Goal: Find specific page/section: Find specific page/section

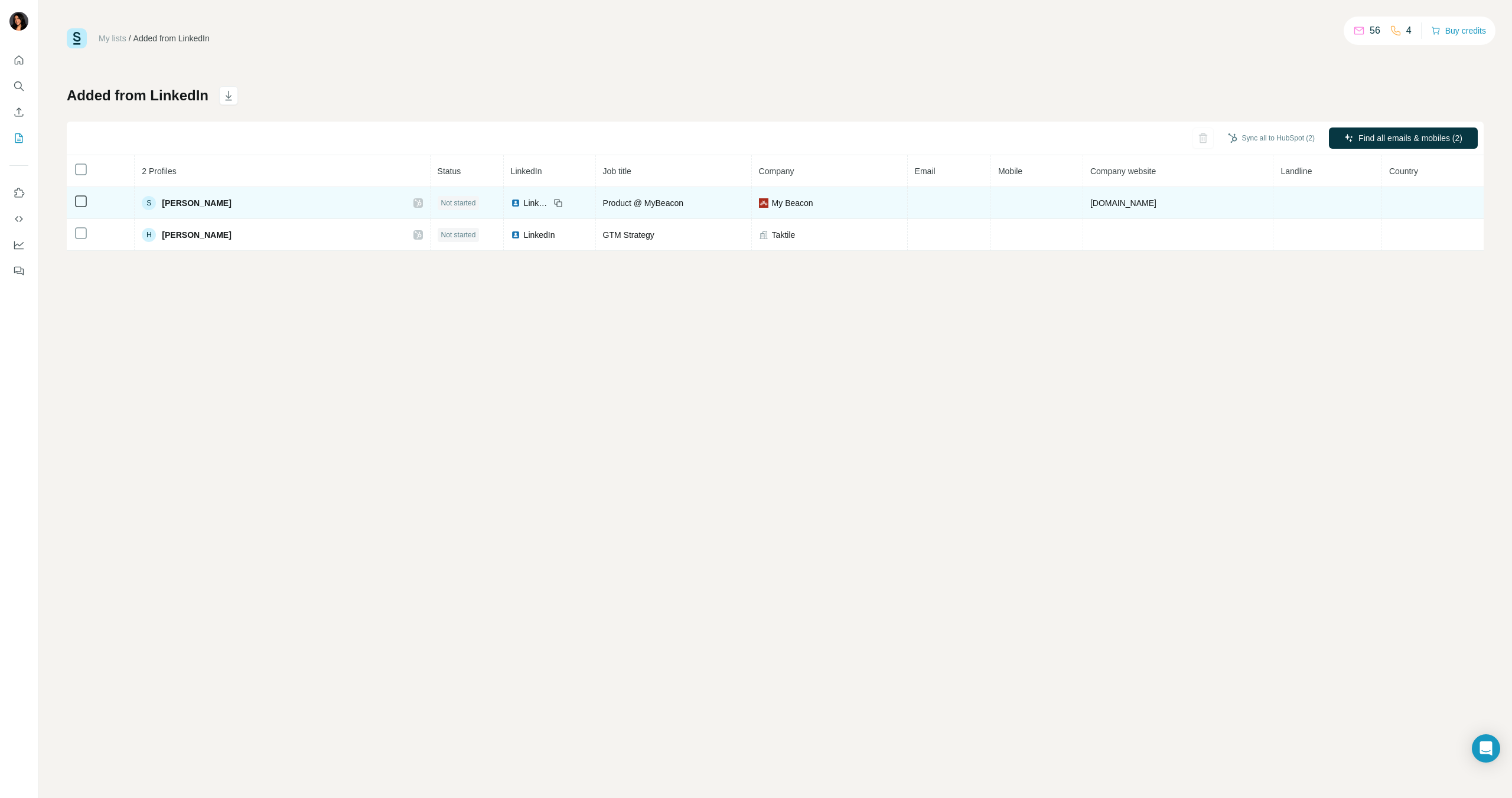
click at [991, 193] on td at bounding box center [1037, 203] width 92 height 32
click at [993, 205] on td at bounding box center [1037, 203] width 92 height 32
